Goal: Information Seeking & Learning: Check status

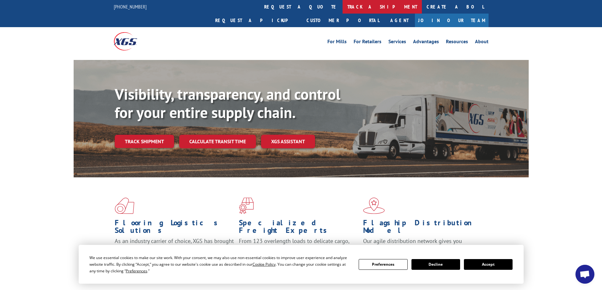
click at [342, 4] on link "track a shipment" at bounding box center [381, 7] width 79 height 14
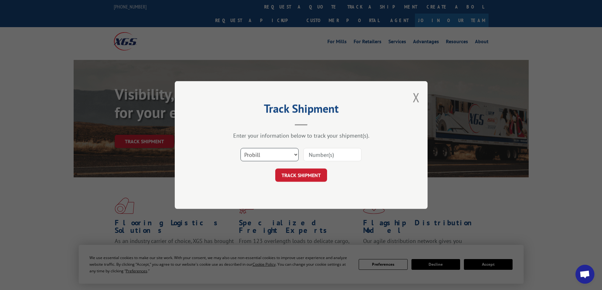
click at [296, 155] on select "Select category... Probill BOL PO" at bounding box center [269, 154] width 58 height 13
click at [240, 148] on select "Select category... Probill BOL PO" at bounding box center [269, 154] width 58 height 13
click at [309, 153] on input at bounding box center [332, 154] width 58 height 13
type input "17608175"
click at [301, 171] on button "TRACK SHIPMENT" at bounding box center [301, 175] width 52 height 13
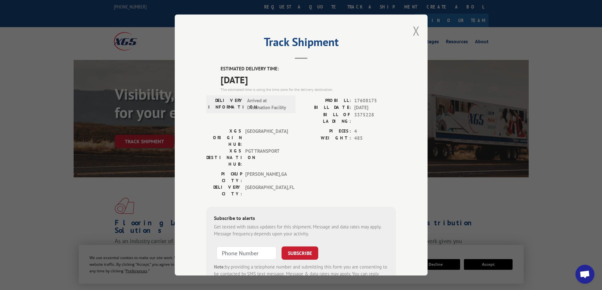
click at [413, 29] on button "Close modal" at bounding box center [415, 30] width 7 height 17
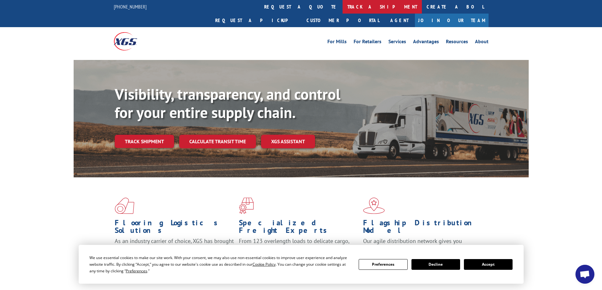
click at [342, 9] on link "track a shipment" at bounding box center [381, 7] width 79 height 14
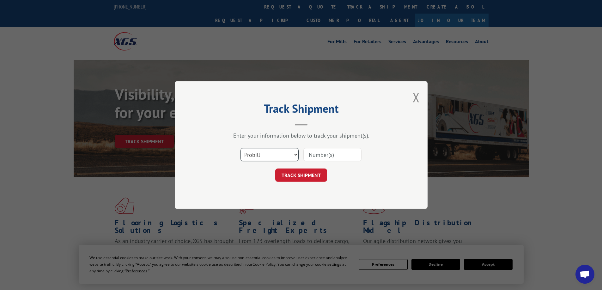
click at [296, 154] on select "Select category... Probill BOL PO" at bounding box center [269, 154] width 58 height 13
select select "bol"
click at [240, 148] on select "Select category... Probill BOL PO" at bounding box center [269, 154] width 58 height 13
click at [324, 156] on input at bounding box center [332, 154] width 58 height 13
type input "3375228"
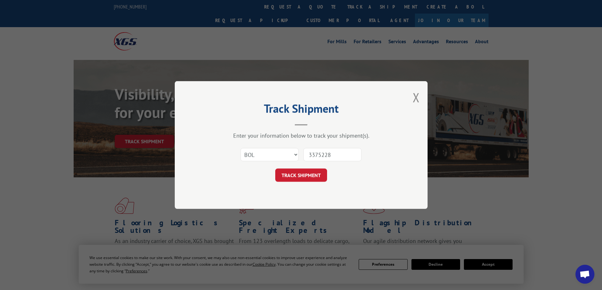
click at [298, 171] on button "TRACK SHIPMENT" at bounding box center [301, 175] width 52 height 13
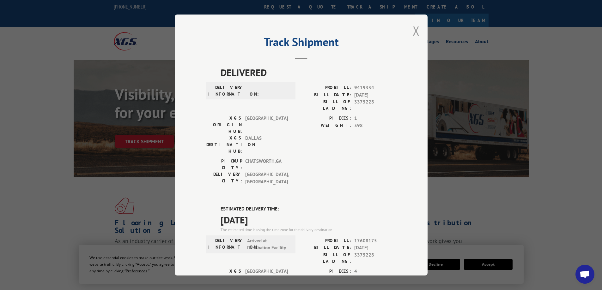
click at [412, 28] on button "Close modal" at bounding box center [415, 30] width 7 height 17
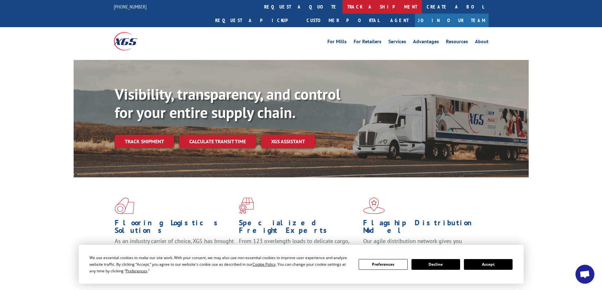
click at [342, 8] on link "track a shipment" at bounding box center [381, 7] width 79 height 14
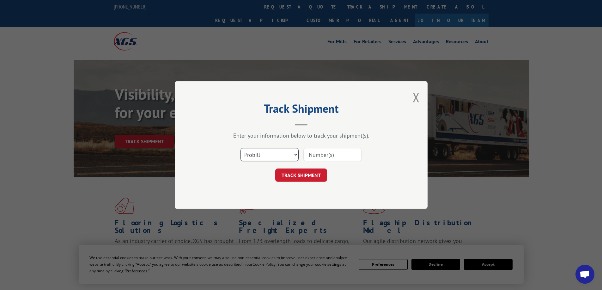
click at [296, 153] on select "Select category... Probill BOL PO" at bounding box center [269, 154] width 58 height 13
select select "bol"
click at [240, 148] on select "Select category... Probill BOL PO" at bounding box center [269, 154] width 58 height 13
click at [310, 153] on input at bounding box center [332, 154] width 58 height 13
type input "3375228"
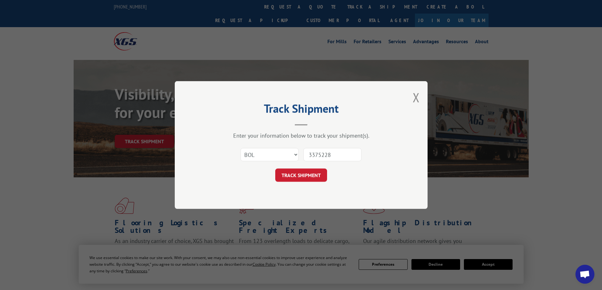
click button "TRACK SHIPMENT" at bounding box center [301, 175] width 52 height 13
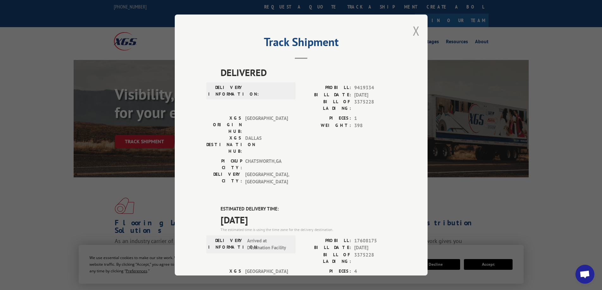
click at [412, 29] on button "Close modal" at bounding box center [415, 30] width 7 height 17
